Goal: Navigation & Orientation: Find specific page/section

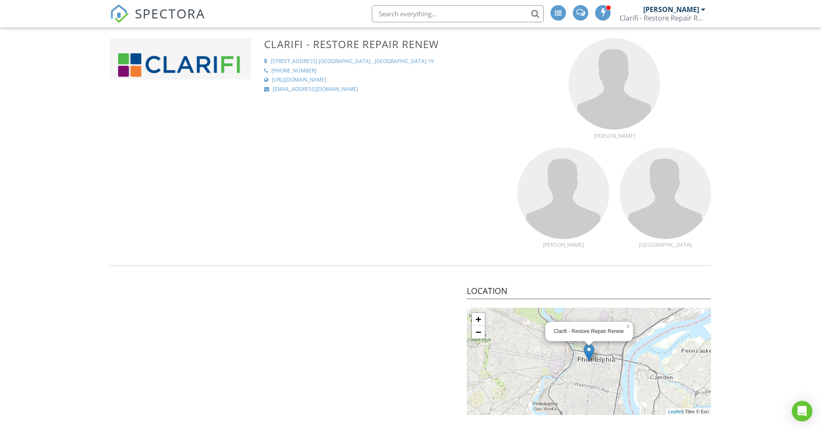
click at [187, 15] on span "SPECTORA" at bounding box center [170, 13] width 70 height 18
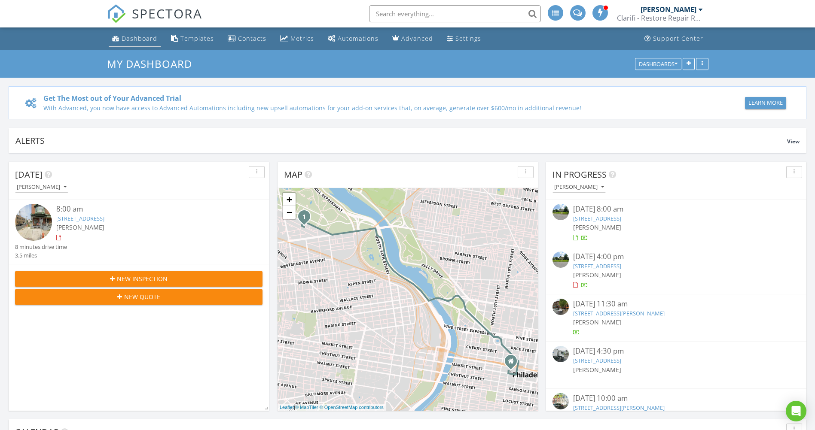
click at [140, 43] on link "Dashboard" at bounding box center [135, 39] width 52 height 16
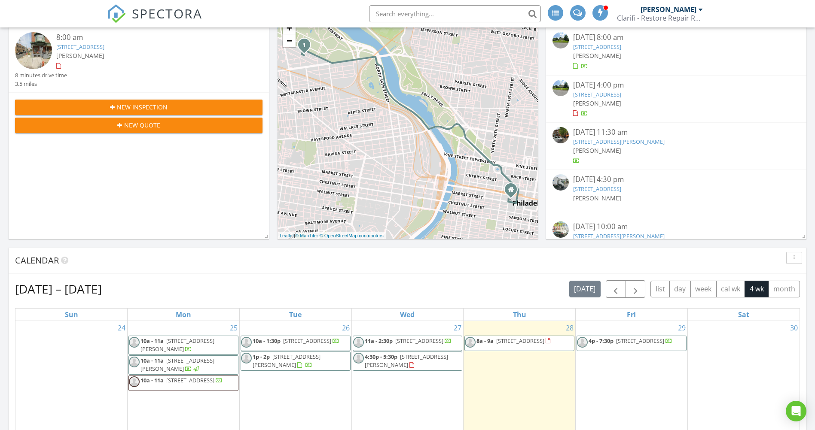
scroll to position [301, 0]
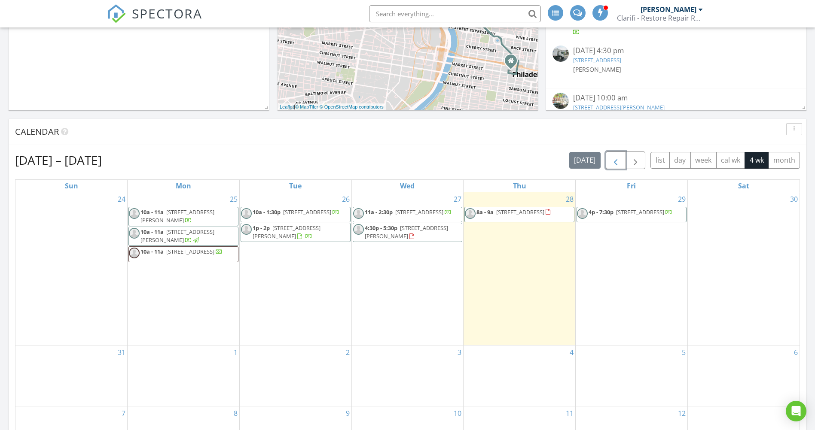
click at [613, 160] on span "button" at bounding box center [615, 160] width 10 height 10
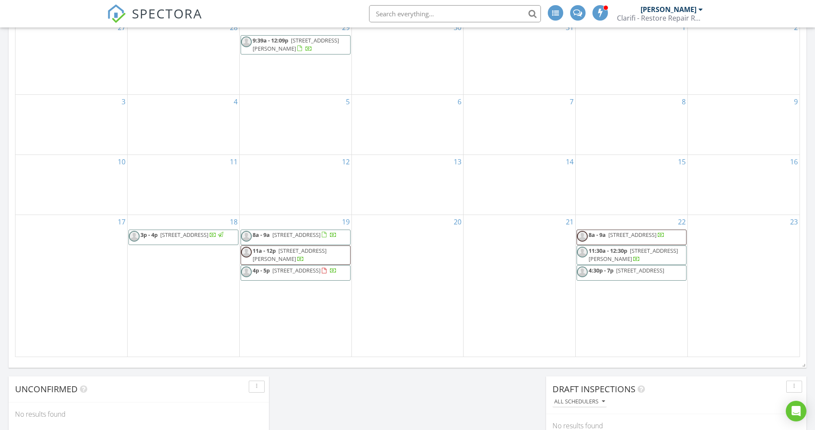
scroll to position [387, 0]
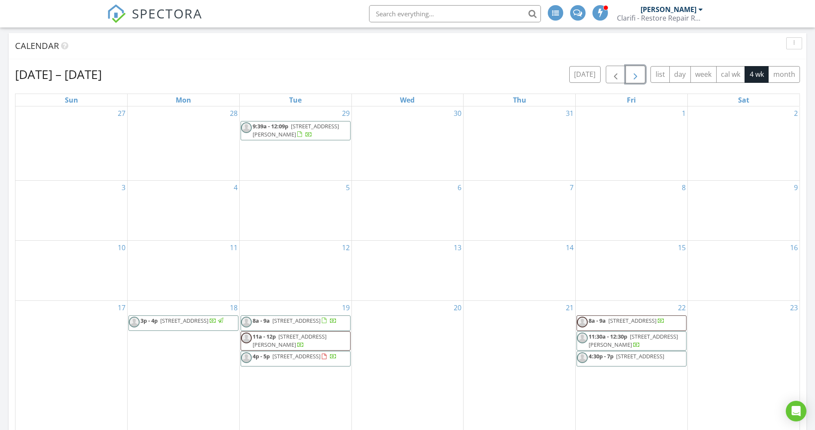
click at [639, 74] on span "button" at bounding box center [635, 75] width 10 height 10
